Goal: Find specific page/section: Find specific page/section

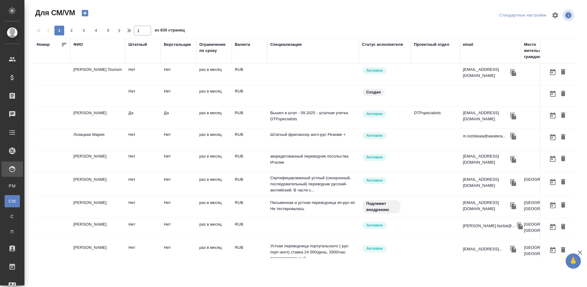
click at [79, 44] on div "ФИО" at bounding box center [77, 45] width 9 height 6
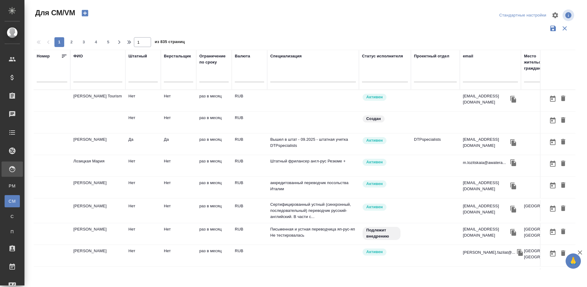
click at [88, 77] on input "text" at bounding box center [97, 79] width 49 height 8
type input "кондо"
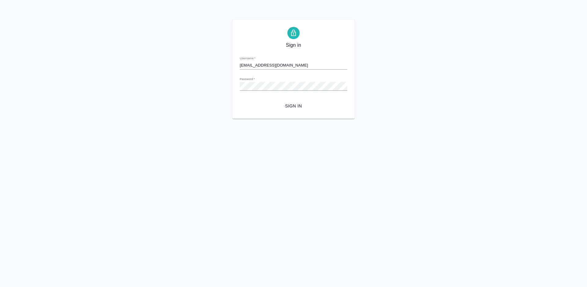
click at [297, 65] on input "a.vasiutchenko@awatera.com" at bounding box center [294, 65] width 108 height 9
type input "a.lazareva@awatera.com"
click at [297, 104] on span "Sign in" at bounding box center [294, 106] width 98 height 8
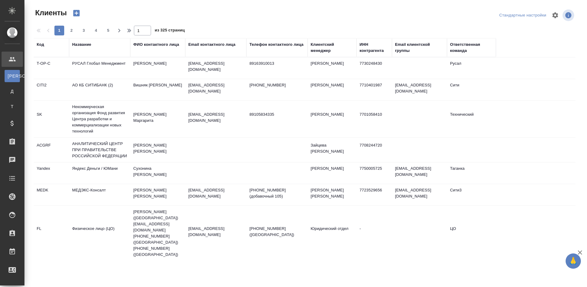
select select "RU"
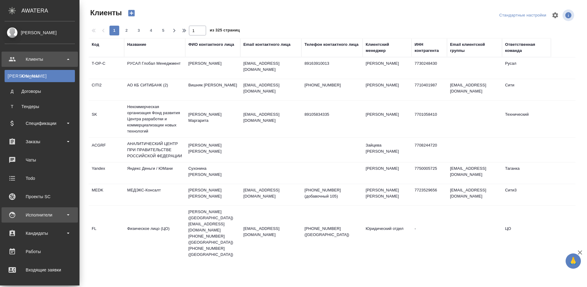
click at [54, 213] on div "Исполнители" at bounding box center [40, 215] width 70 height 9
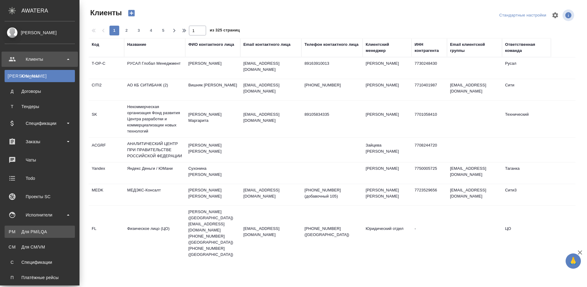
click at [57, 226] on link "PM Для PM/[GEOGRAPHIC_DATA]" at bounding box center [40, 232] width 70 height 12
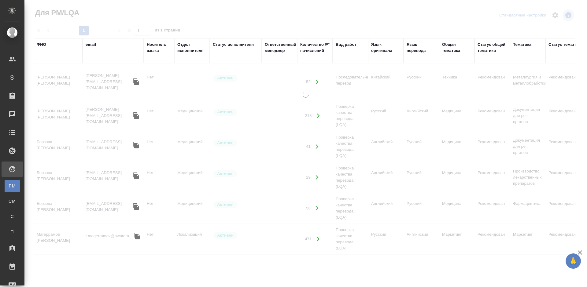
click at [45, 43] on div "ФИО" at bounding box center [41, 45] width 9 height 6
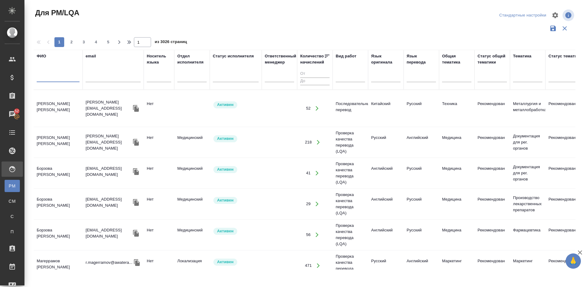
click at [67, 79] on input "text" at bounding box center [58, 79] width 43 height 8
type input "R"
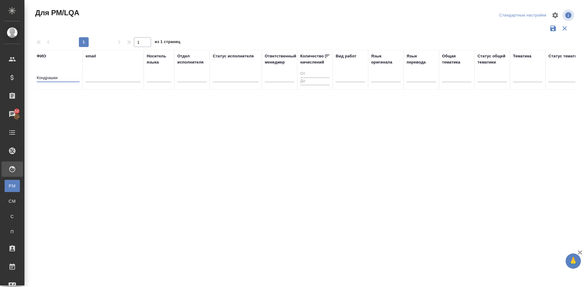
type input "Кондрашки"
